Goal: Task Accomplishment & Management: Complete application form

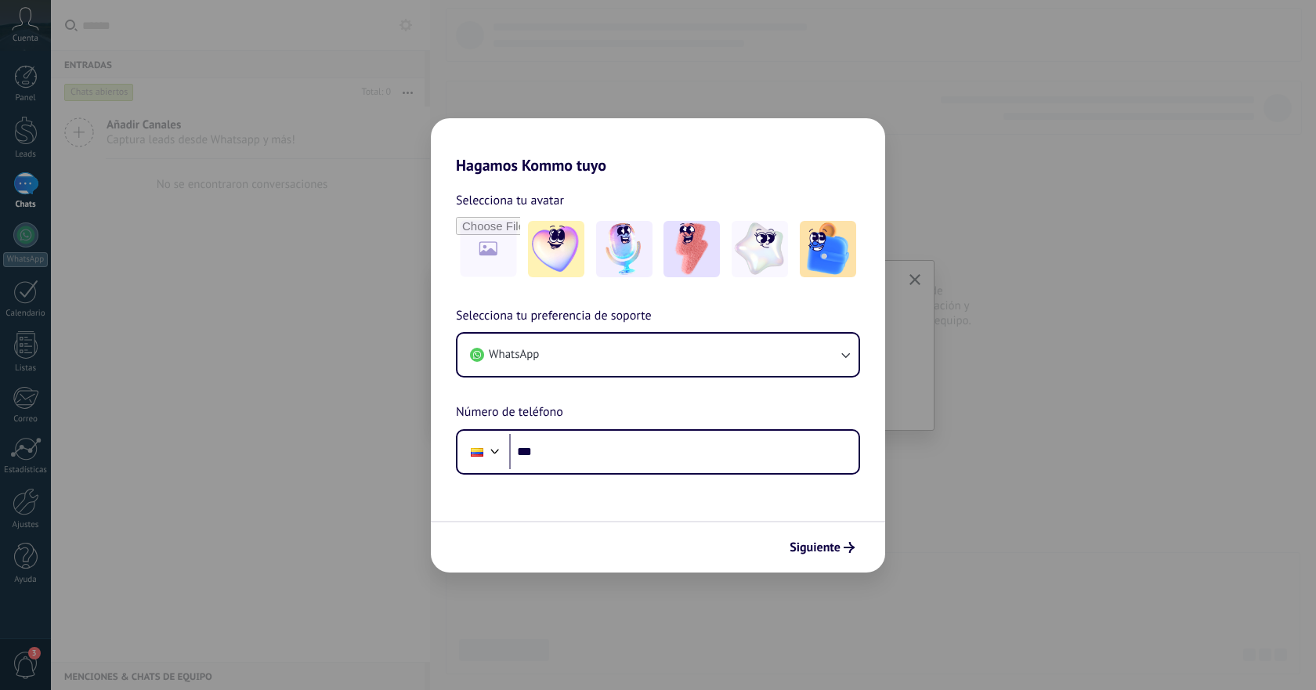
click at [856, 73] on div "Hagamos Kommo tuyo Selecciona tu avatar Selecciona tu preferencia de soporte Wh…" at bounding box center [658, 345] width 1316 height 690
click at [291, 353] on div "Hagamos Kommo tuyo Selecciona tu avatar Selecciona tu preferencia de soporte Wh…" at bounding box center [658, 345] width 1316 height 690
click at [995, 365] on div "Hagamos Kommo tuyo Selecciona tu avatar Selecciona tu preferencia de soporte Wh…" at bounding box center [658, 345] width 1316 height 690
click at [331, 168] on div "Hagamos Kommo tuyo Selecciona tu avatar Selecciona tu preferencia de soporte Wh…" at bounding box center [658, 345] width 1316 height 690
click at [955, 188] on div "Hagamos Kommo tuyo Selecciona tu avatar Selecciona tu preferencia de soporte Wh…" at bounding box center [658, 345] width 1316 height 690
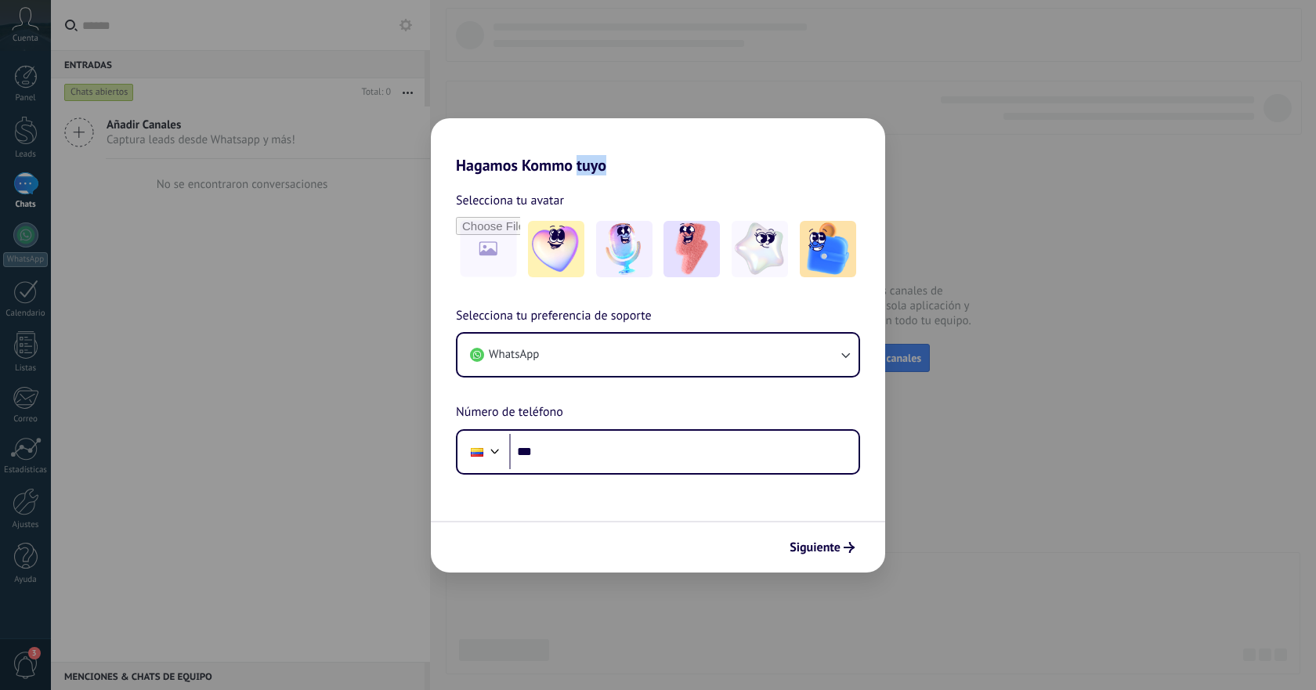
drag, startPoint x: 596, startPoint y: 126, endPoint x: 681, endPoint y: 139, distance: 85.7
click at [731, 134] on h2 "Hagamos Kommo tuyo" at bounding box center [658, 146] width 454 height 56
drag, startPoint x: 132, startPoint y: 92, endPoint x: 76, endPoint y: 71, distance: 59.5
click at [128, 90] on div "Hagamos Kommo tuyo Selecciona tu avatar Selecciona tu preferencia de soporte Wh…" at bounding box center [658, 345] width 1316 height 690
click at [25, 24] on div "Hagamos Kommo tuyo Selecciona tu avatar Selecciona tu preferencia de soporte Wh…" at bounding box center [658, 345] width 1316 height 690
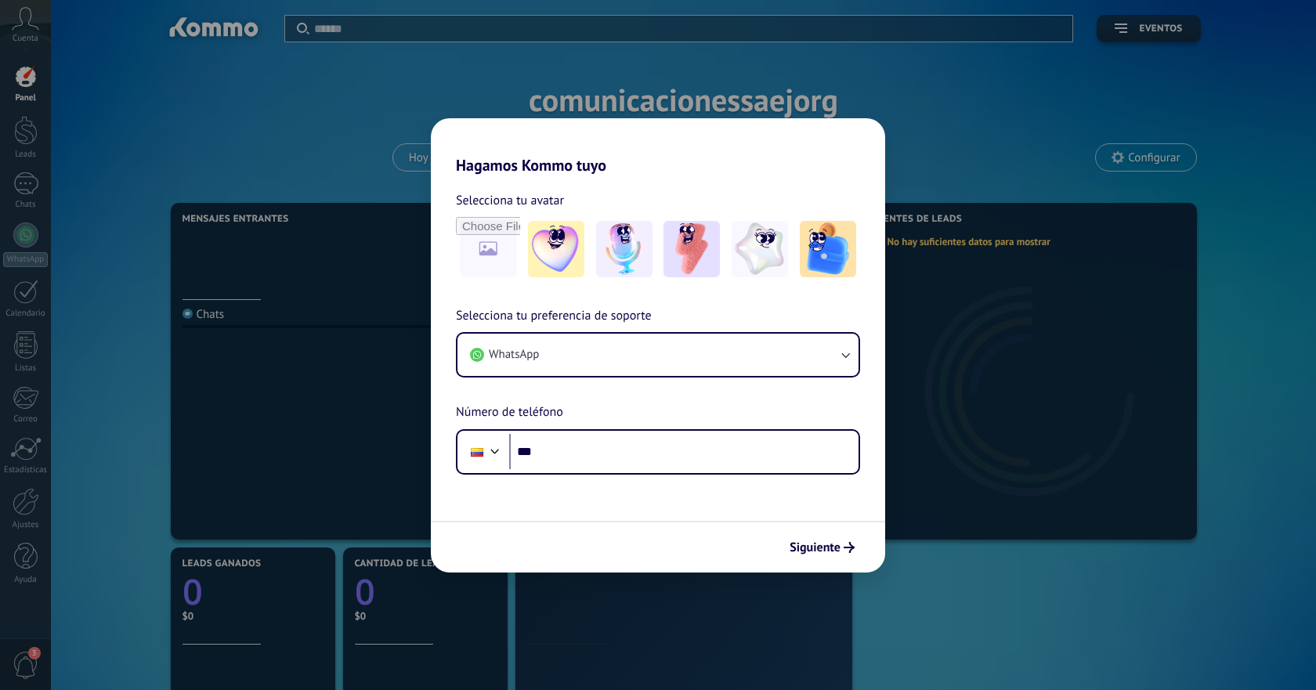
click at [285, 99] on div "Hagamos Kommo tuyo Selecciona tu avatar Selecciona tu preferencia de soporte Wh…" at bounding box center [658, 345] width 1316 height 690
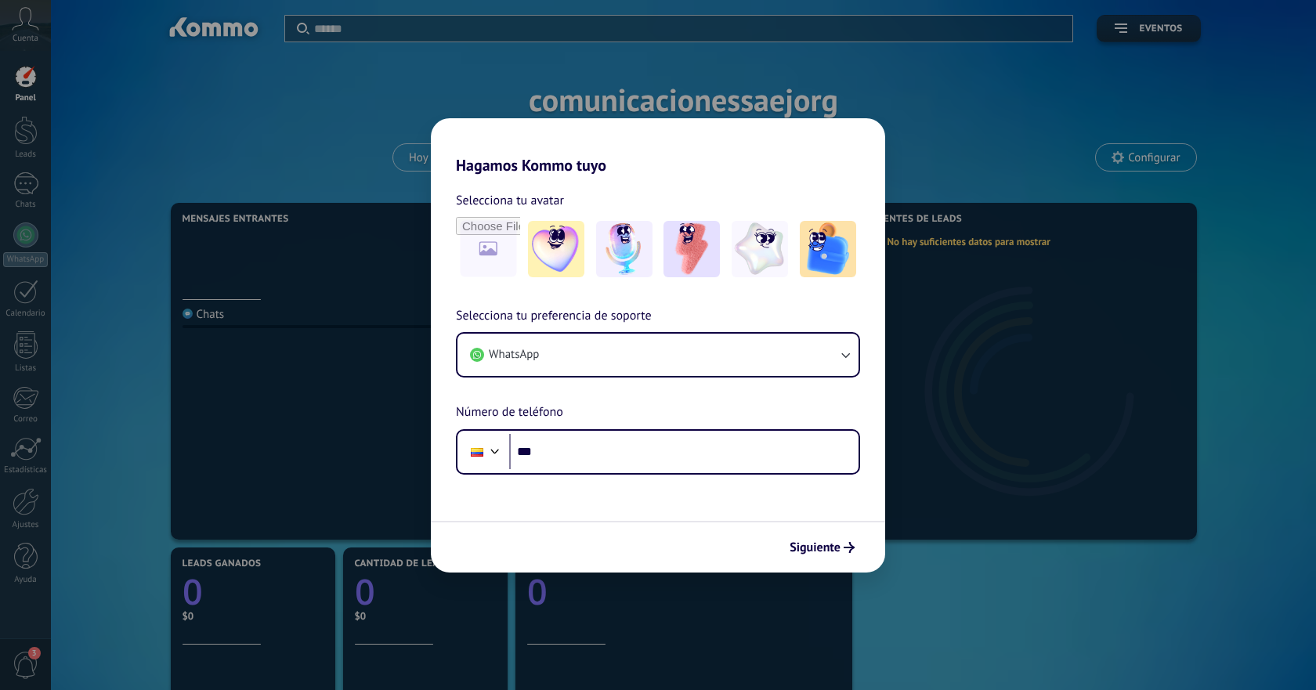
click at [60, 44] on div "Hagamos Kommo tuyo Selecciona tu avatar Selecciona tu preferencia de soporte Wh…" at bounding box center [658, 345] width 1316 height 690
click at [31, 25] on div "Hagamos Kommo tuyo Selecciona tu avatar Selecciona tu preferencia de soporte Wh…" at bounding box center [658, 345] width 1316 height 690
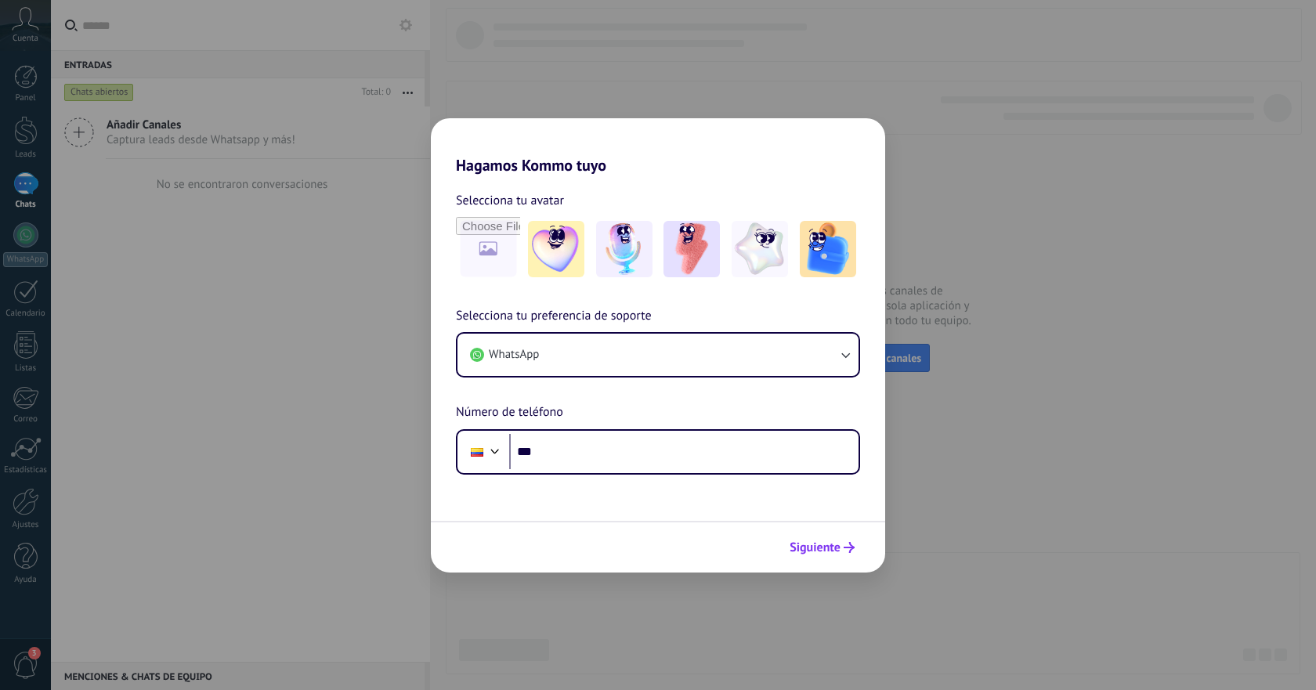
click at [791, 553] on span "Siguiente" at bounding box center [815, 547] width 51 height 11
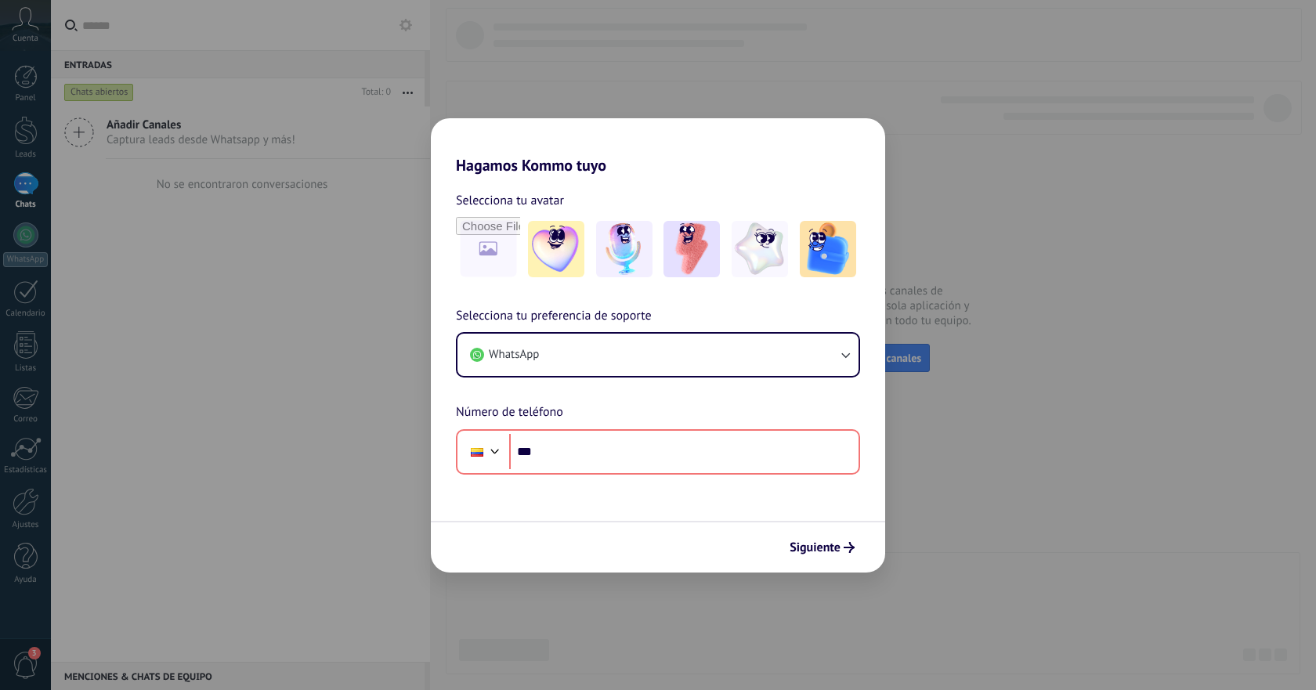
click at [79, 373] on div "Hagamos Kommo tuyo Selecciona tu avatar Selecciona tu preferencia de soporte Wh…" at bounding box center [658, 345] width 1316 height 690
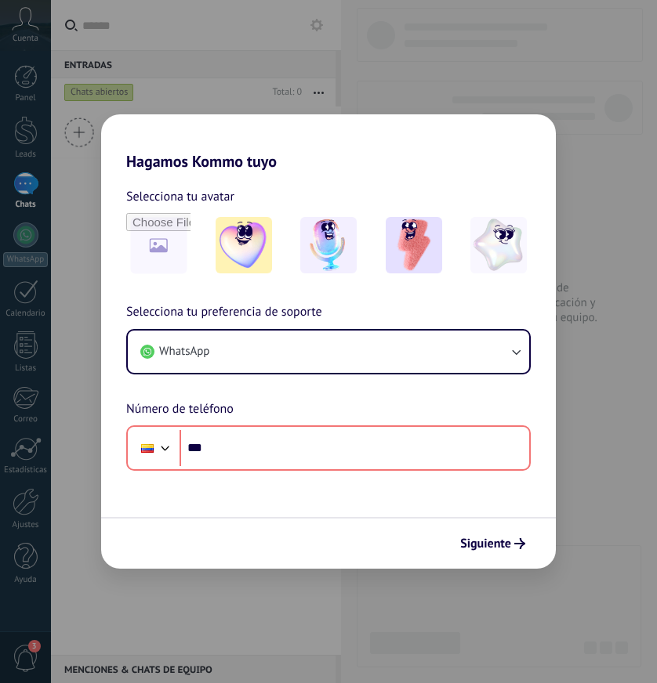
click at [59, 16] on div "Hagamos Kommo tuyo Selecciona tu avatar Selecciona tu preferencia de soporte Wh…" at bounding box center [328, 341] width 657 height 683
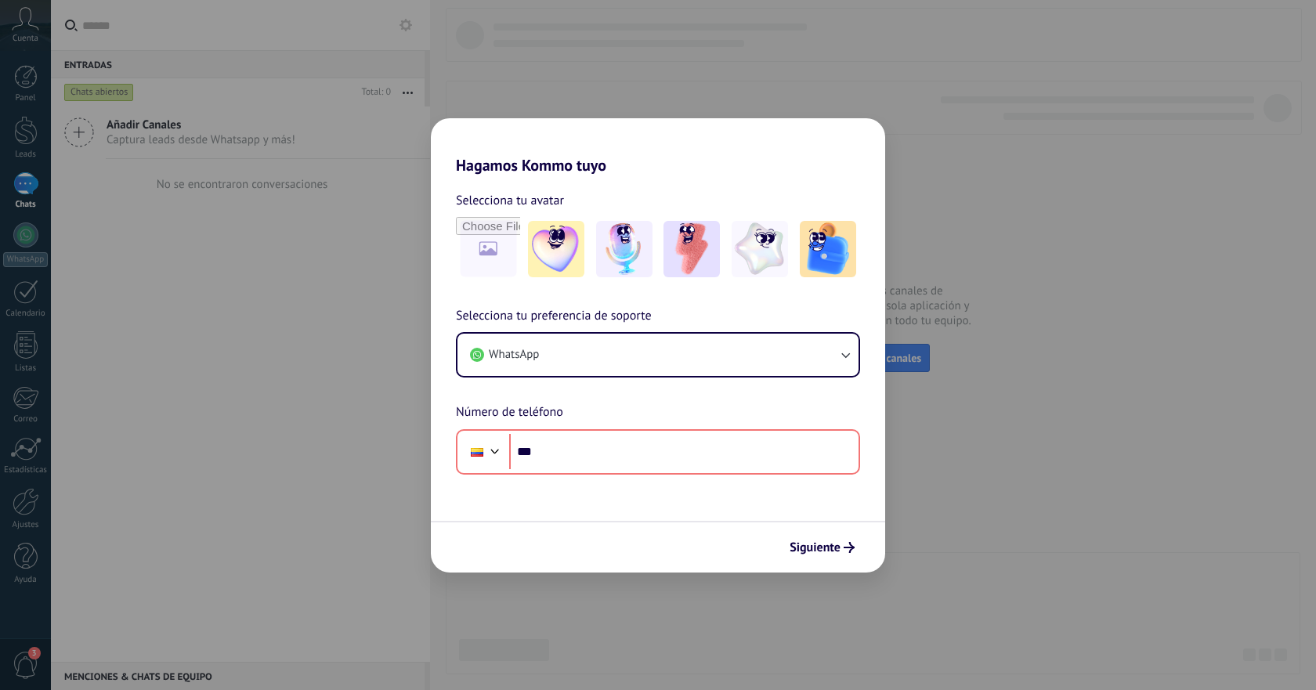
drag, startPoint x: 25, startPoint y: 50, endPoint x: 31, endPoint y: 33, distance: 18.1
click at [25, 48] on div "Hagamos Kommo tuyo Selecciona tu avatar Selecciona tu preferencia de soporte Wh…" at bounding box center [658, 345] width 1316 height 690
drag, startPoint x: 31, startPoint y: 32, endPoint x: 78, endPoint y: 34, distance: 47.1
click at [34, 32] on div "Hagamos Kommo tuyo Selecciona tu avatar Selecciona tu preferencia de soporte Wh…" at bounding box center [658, 345] width 1316 height 690
